Goal: Task Accomplishment & Management: Manage account settings

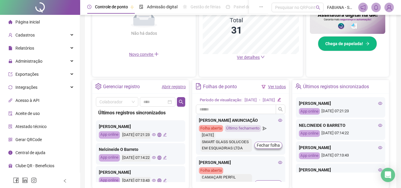
scroll to position [177, 0]
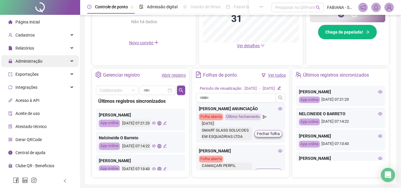
click at [28, 59] on span "Administração" at bounding box center [28, 61] width 27 height 5
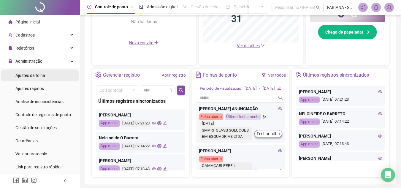
click at [29, 72] on div "Ajustes da folha" at bounding box center [30, 75] width 30 height 12
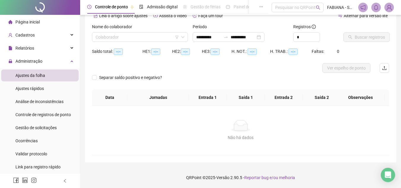
scroll to position [31, 0]
type input "**********"
click at [114, 38] on input "search" at bounding box center [137, 37] width 83 height 9
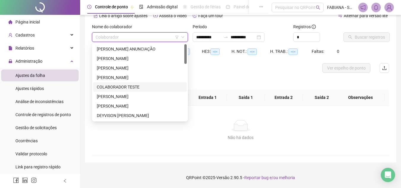
scroll to position [89, 0]
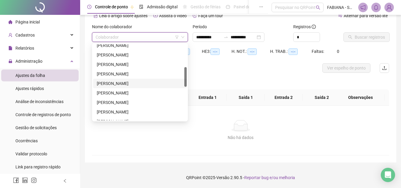
click at [126, 84] on div "[PERSON_NAME]" at bounding box center [140, 83] width 86 height 7
click at [126, 84] on div "Separar saldo positivo e negativo?" at bounding box center [132, 81] width 80 height 17
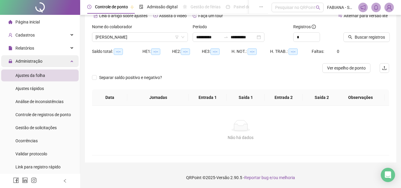
click at [21, 61] on span "Administração" at bounding box center [28, 61] width 27 height 5
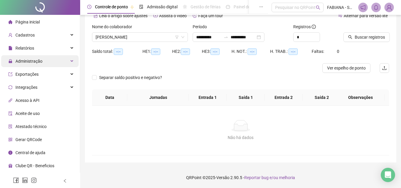
click at [23, 61] on span "Administração" at bounding box center [28, 61] width 27 height 5
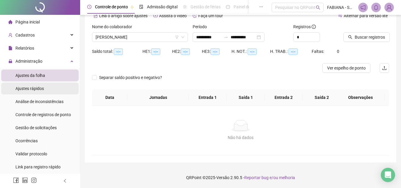
click at [32, 85] on div "Ajustes rápidos" at bounding box center [29, 88] width 28 height 12
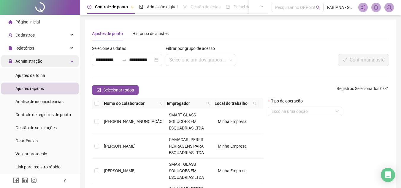
click at [31, 64] on span "Administração" at bounding box center [25, 61] width 34 height 12
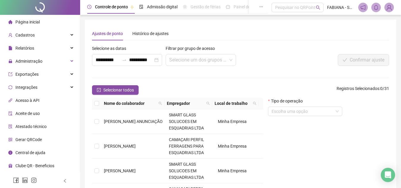
click at [31, 24] on span "Página inicial" at bounding box center [27, 22] width 24 height 5
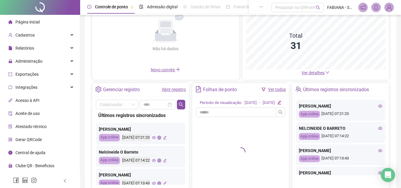
scroll to position [89, 0]
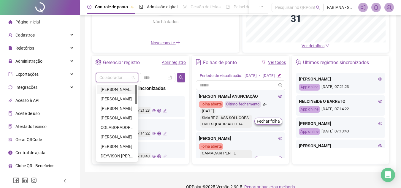
click at [101, 75] on input "search" at bounding box center [114, 77] width 30 height 9
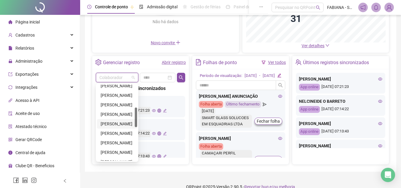
click at [112, 122] on div "[PERSON_NAME]" at bounding box center [117, 123] width 33 height 7
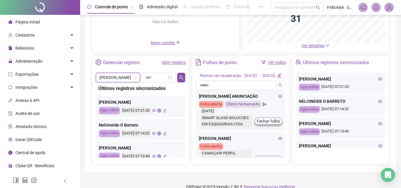
click at [157, 83] on div "Últimos registros sincronizados [PERSON_NAME] App online [DATE] 07:21:23 Nelcin…" at bounding box center [140, 119] width 89 height 75
click at [157, 81] on input at bounding box center [156, 77] width 22 height 7
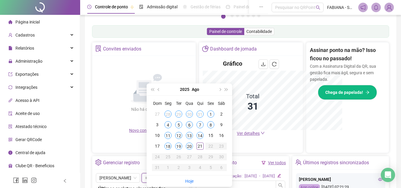
scroll to position [177, 0]
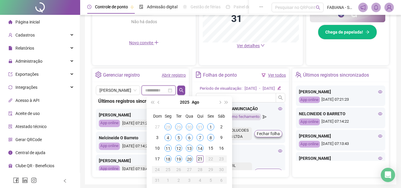
type input "**********"
click at [200, 158] on div "21" at bounding box center [199, 158] width 7 height 7
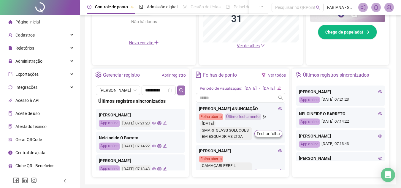
click at [182, 92] on icon "search" at bounding box center [181, 90] width 5 height 5
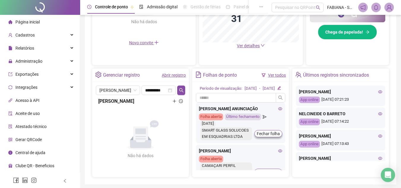
click at [174, 102] on icon "plus" at bounding box center [174, 101] width 4 height 4
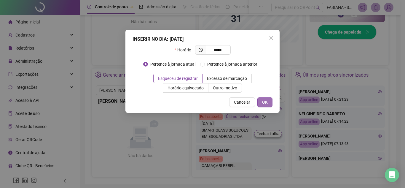
type input "*****"
click at [263, 100] on span "OK" at bounding box center [265, 102] width 6 height 7
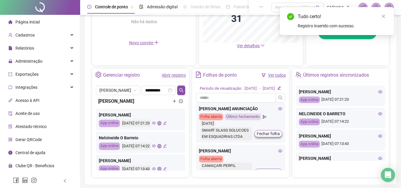
click at [188, 59] on div "Convites enviados Não há dados Não há dados Novo convite" at bounding box center [144, 10] width 104 height 111
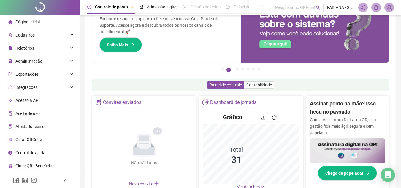
scroll to position [0, 0]
